Goal: Information Seeking & Learning: Learn about a topic

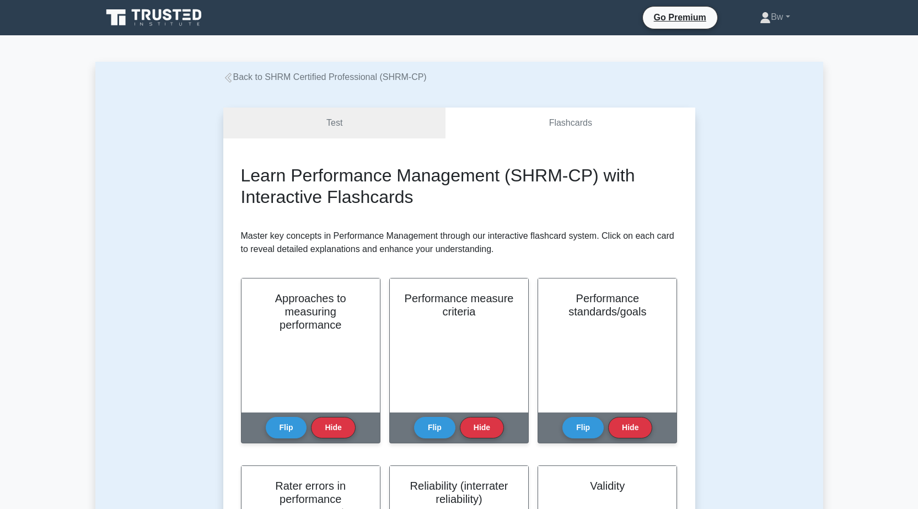
scroll to position [276, 0]
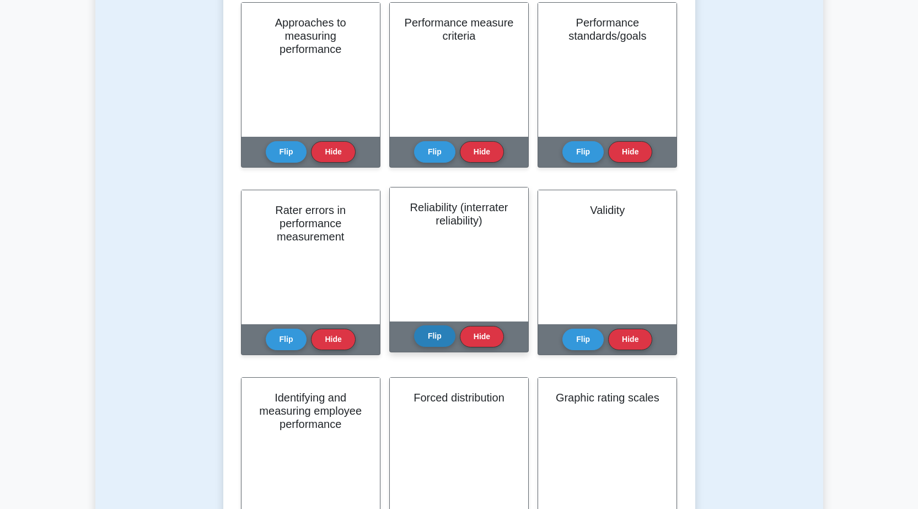
click at [436, 337] on button "Flip" at bounding box center [434, 335] width 41 height 21
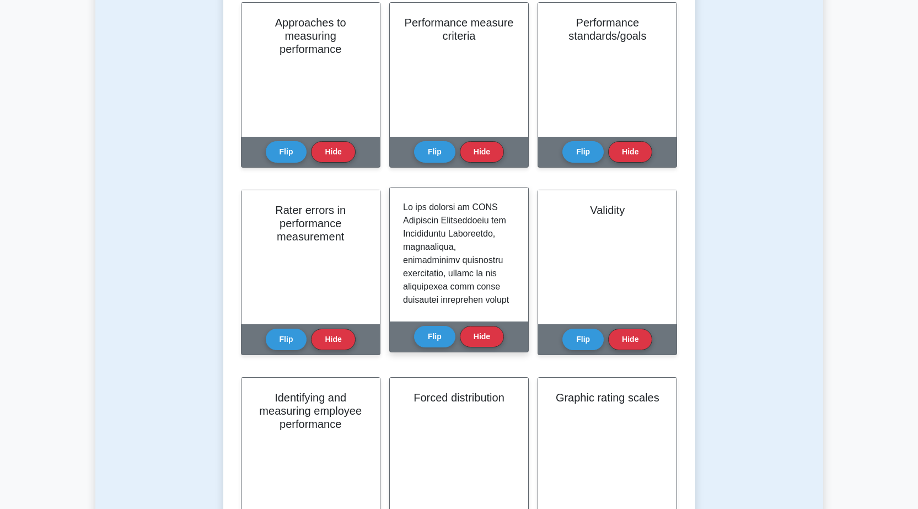
scroll to position [55, 0]
click at [437, 333] on button "Flip" at bounding box center [434, 335] width 41 height 21
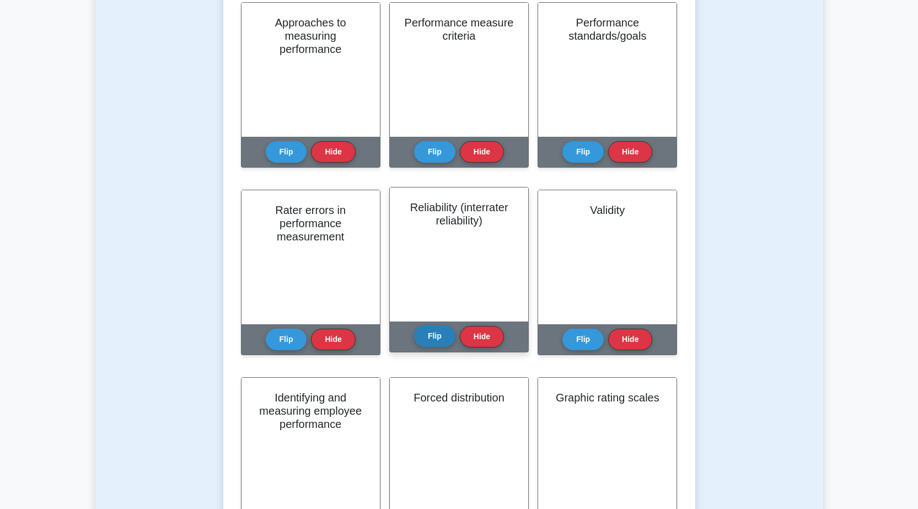
click at [437, 332] on button "Flip" at bounding box center [434, 335] width 41 height 21
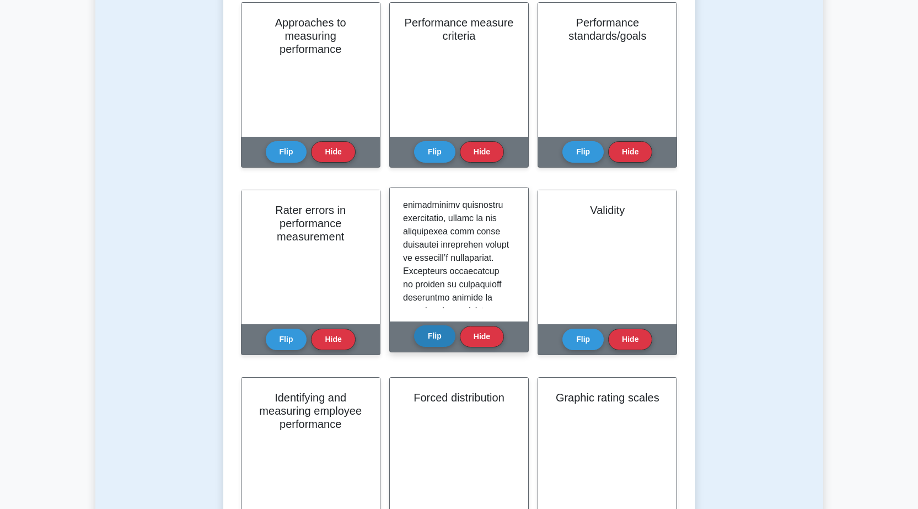
click at [437, 333] on button "Flip" at bounding box center [434, 335] width 41 height 21
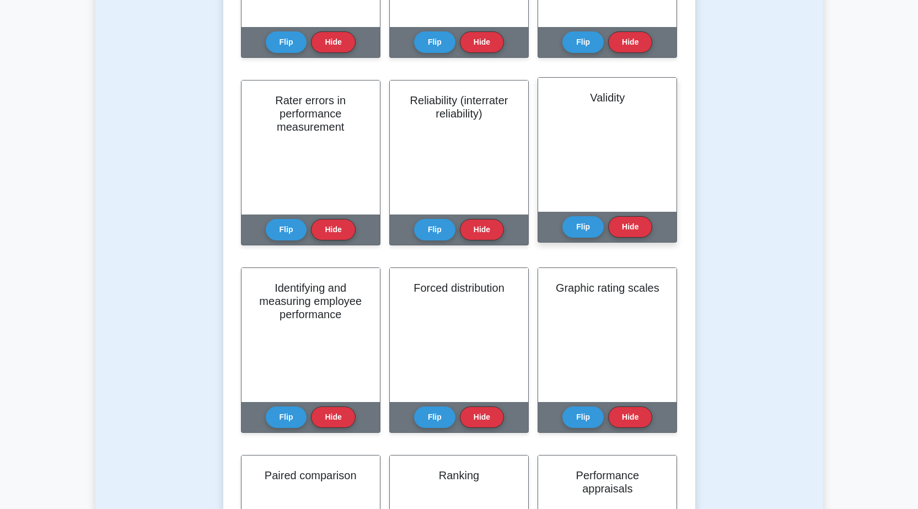
scroll to position [386, 0]
click at [588, 224] on button "Flip" at bounding box center [582, 225] width 41 height 21
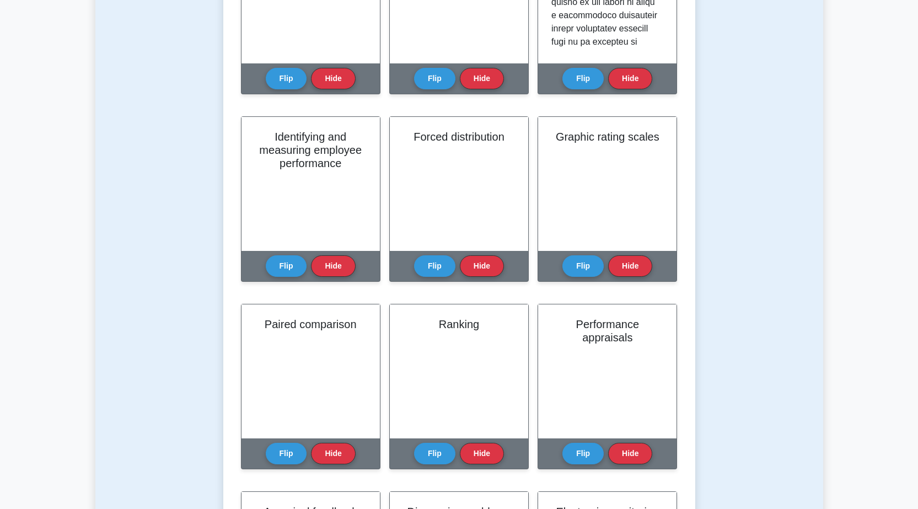
scroll to position [551, 0]
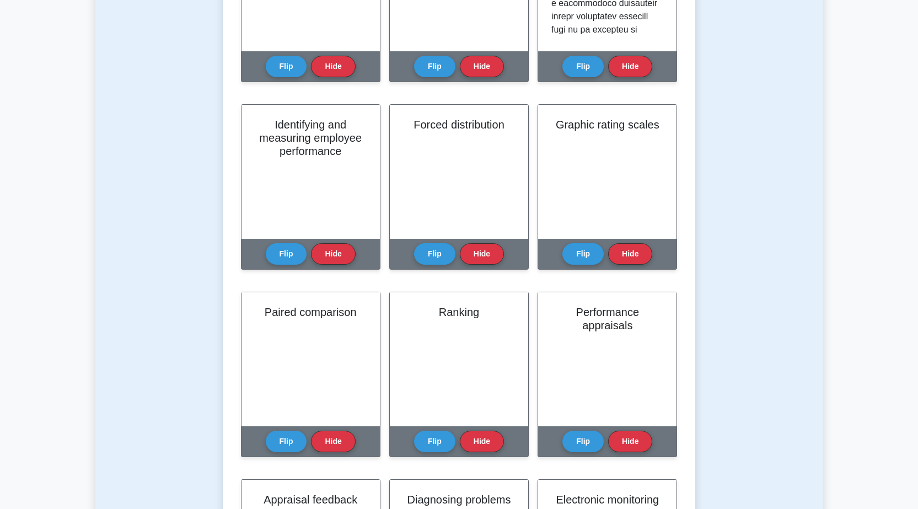
click at [714, 204] on main "Back to SHRM Certified Professional (SHRM-CP) Test Flashcards Learn Performance…" at bounding box center [459, 477] width 918 height 1986
click at [203, 272] on div "Test Flashcards Learn Performance Management (SHRM-CP) with Interactive Flashca…" at bounding box center [459, 309] width 728 height 1553
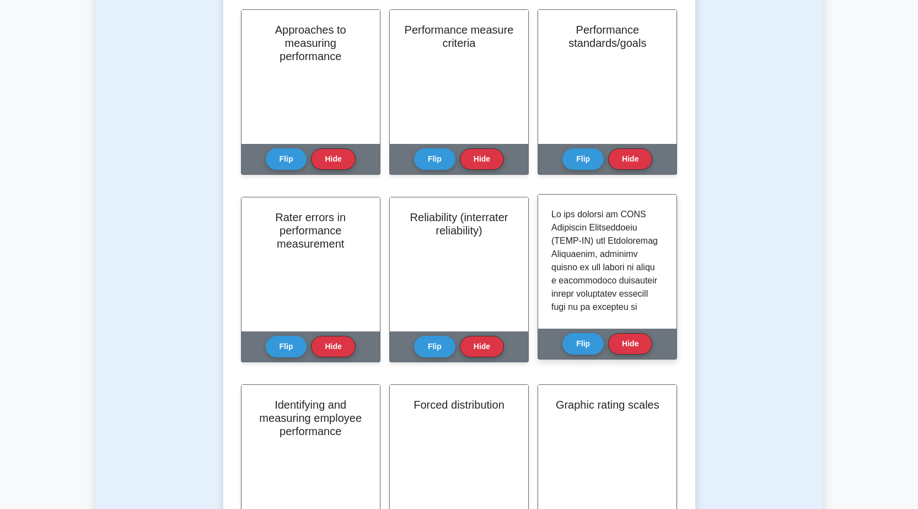
scroll to position [0, 0]
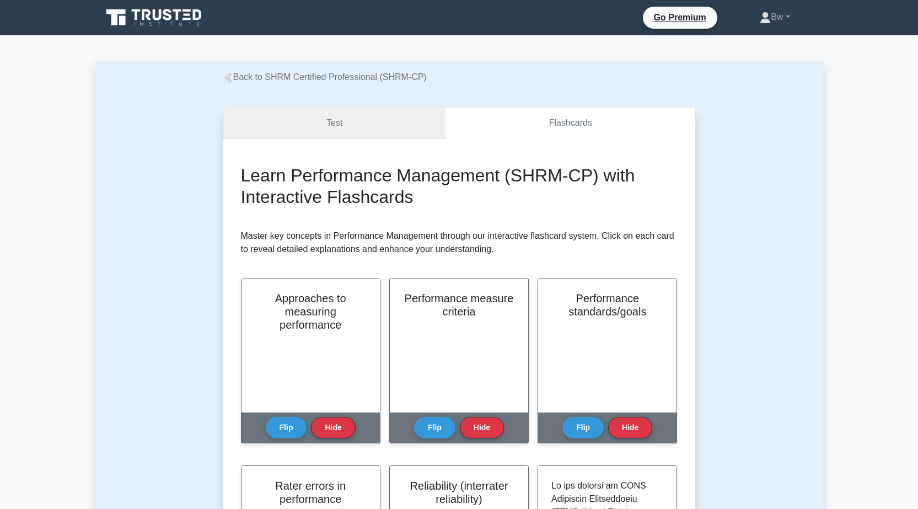
click at [400, 130] on link "Test" at bounding box center [334, 122] width 223 height 31
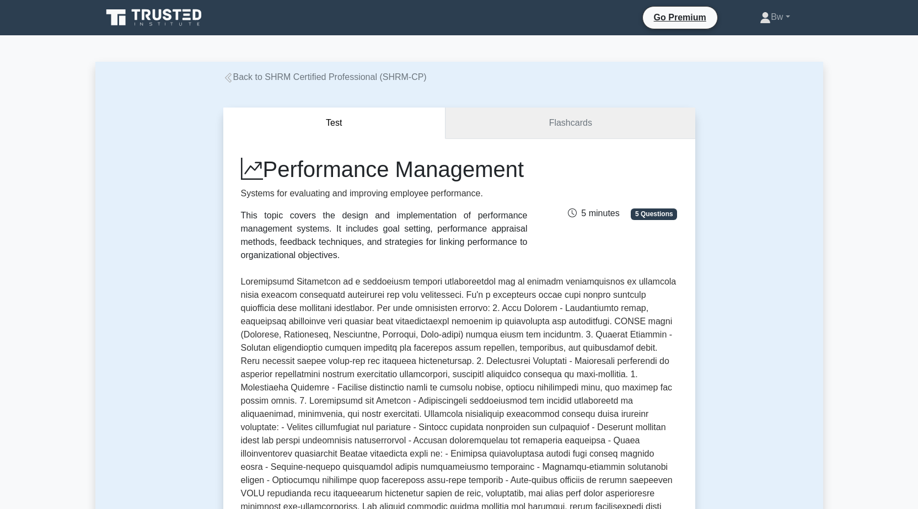
click at [561, 109] on link "Flashcards" at bounding box center [569, 122] width 249 height 31
